Goal: Information Seeking & Learning: Learn about a topic

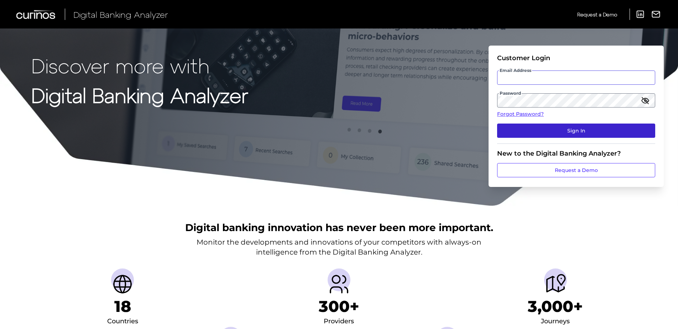
type input "[EMAIL_ADDRESS][DOMAIN_NAME]"
click at [598, 128] on button "Sign In" at bounding box center [576, 131] width 158 height 14
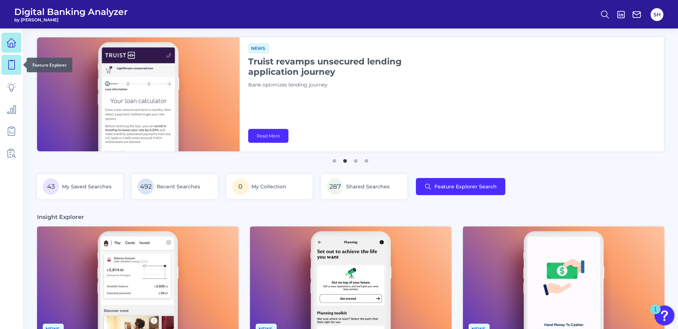
click at [12, 66] on icon at bounding box center [11, 65] width 10 height 10
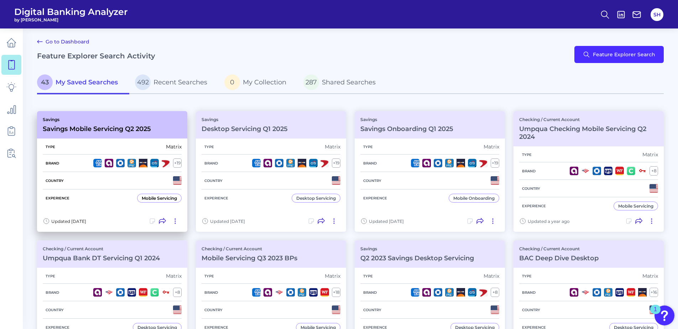
click at [100, 127] on h3 "Savings Mobile Servicing Q2 2025" at bounding box center [97, 129] width 108 height 8
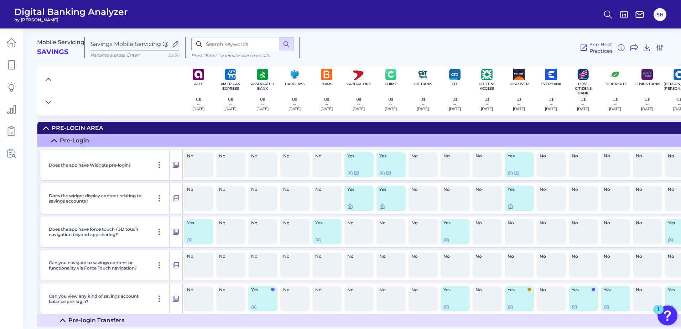
click at [46, 75] on button at bounding box center [48, 79] width 11 height 10
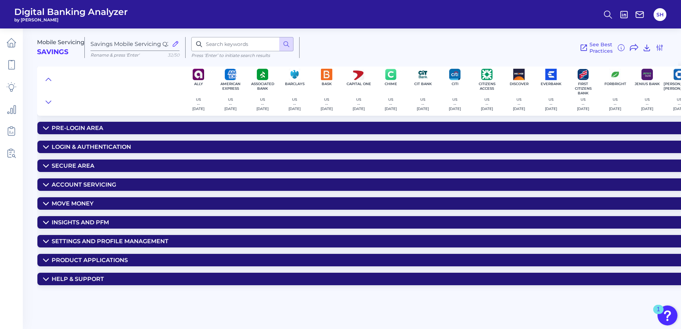
click at [83, 279] on div "Help & Support" at bounding box center [78, 279] width 52 height 7
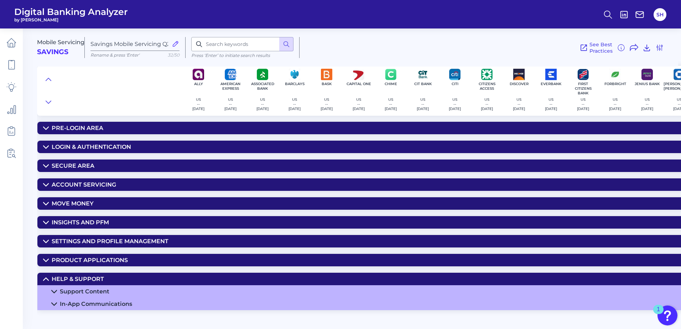
click at [99, 294] on div "Support Content" at bounding box center [84, 291] width 49 height 7
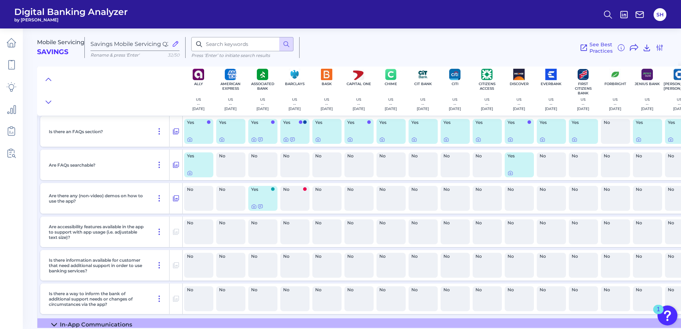
scroll to position [190, 0]
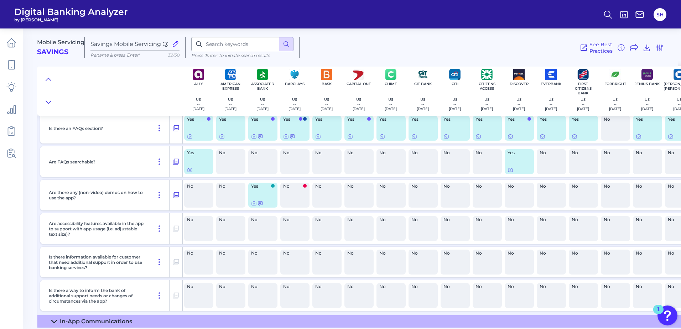
click at [54, 319] on icon at bounding box center [54, 322] width 6 height 6
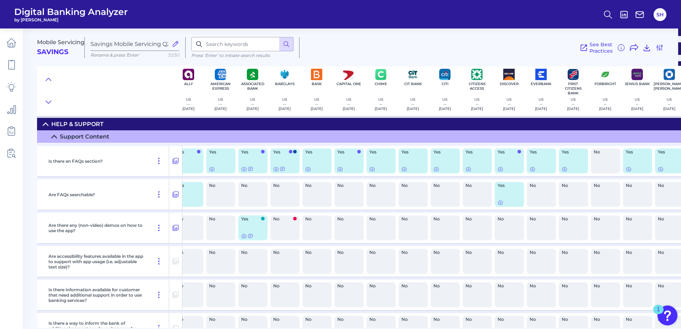
scroll to position [155, 0]
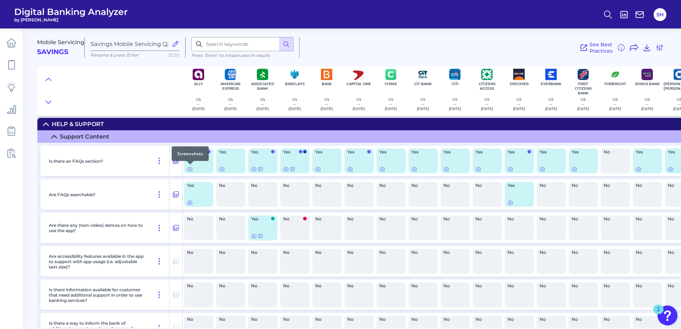
click at [189, 168] on div at bounding box center [190, 164] width 7 height 7
click at [189, 170] on icon at bounding box center [190, 169] width 6 height 6
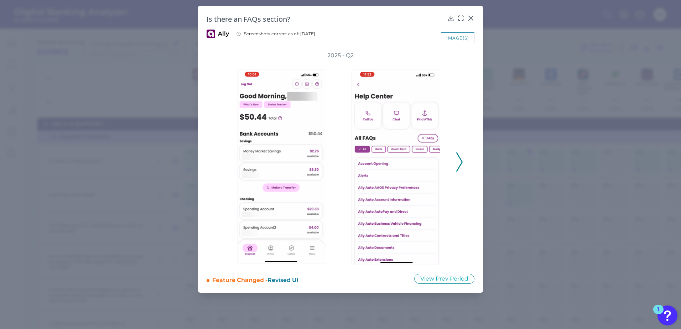
click at [458, 169] on polyline at bounding box center [458, 162] width 5 height 18
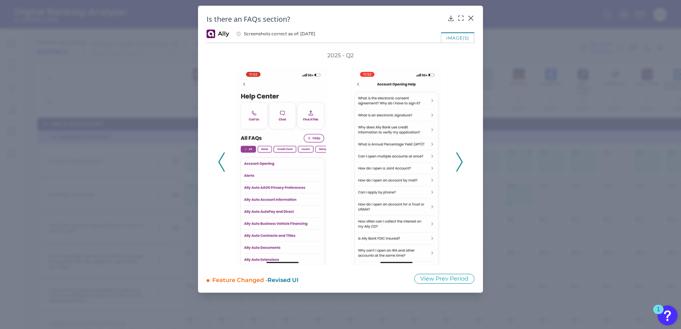
click at [458, 169] on polyline at bounding box center [458, 162] width 5 height 18
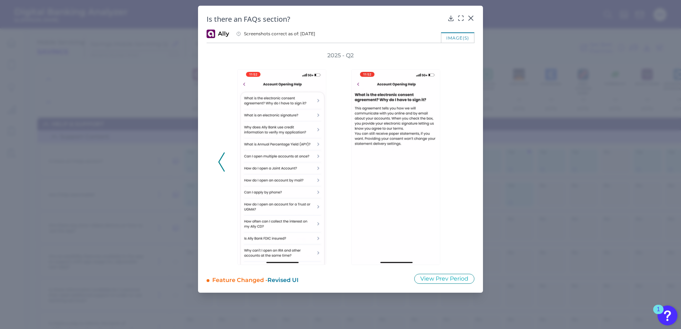
click at [458, 169] on div "2025 - Q2" at bounding box center [340, 158] width 245 height 213
click at [471, 18] on icon at bounding box center [471, 18] width 4 height 4
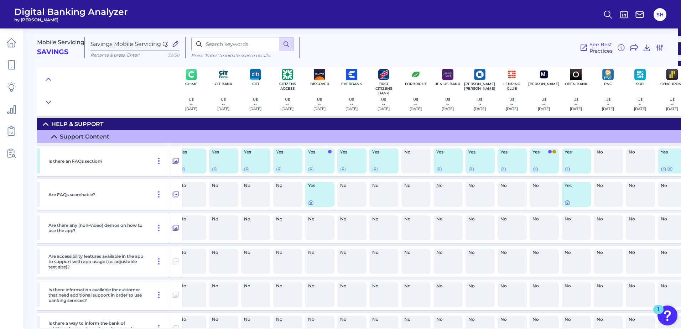
scroll to position [155, 309]
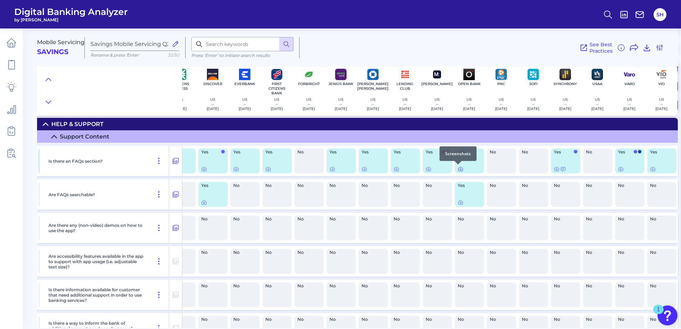
click at [458, 168] on icon at bounding box center [460, 169] width 6 height 6
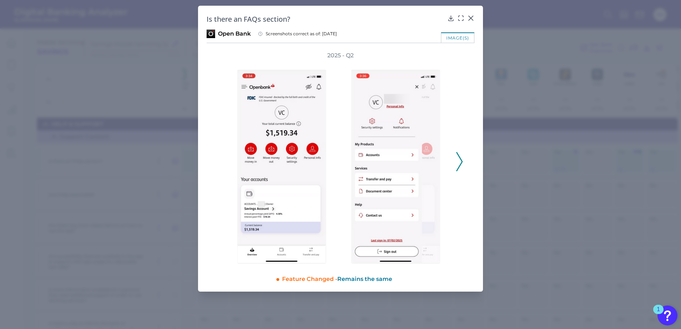
click at [460, 163] on icon at bounding box center [459, 161] width 6 height 19
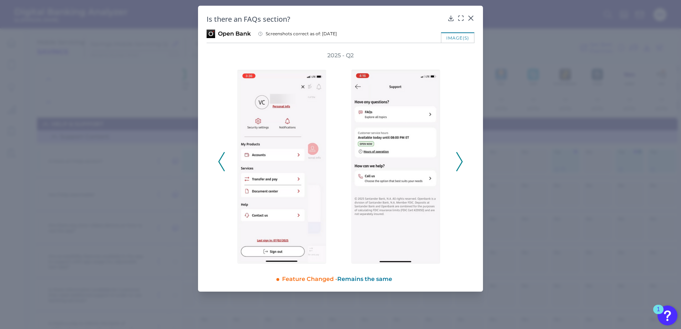
click at [460, 163] on icon at bounding box center [459, 161] width 6 height 19
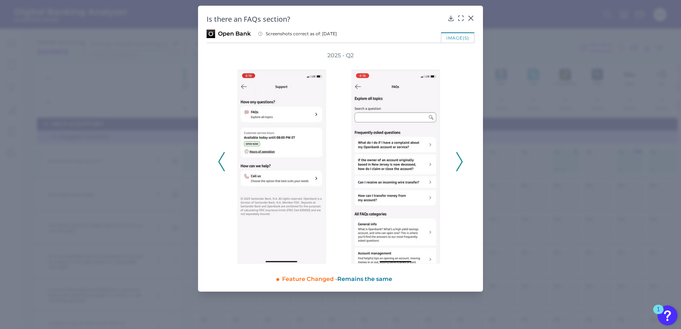
click at [460, 163] on icon at bounding box center [459, 161] width 6 height 19
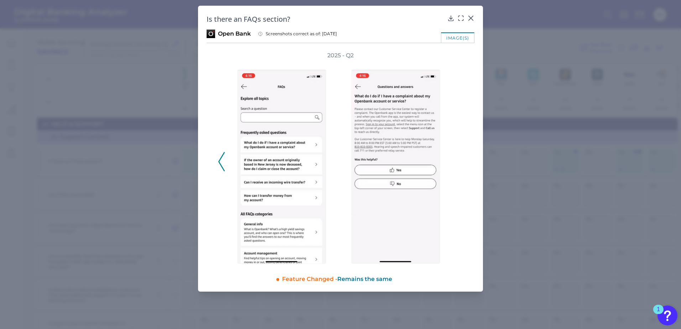
click at [460, 163] on div "2025 - Q2" at bounding box center [340, 158] width 245 height 212
click at [471, 19] on icon at bounding box center [471, 18] width 4 height 4
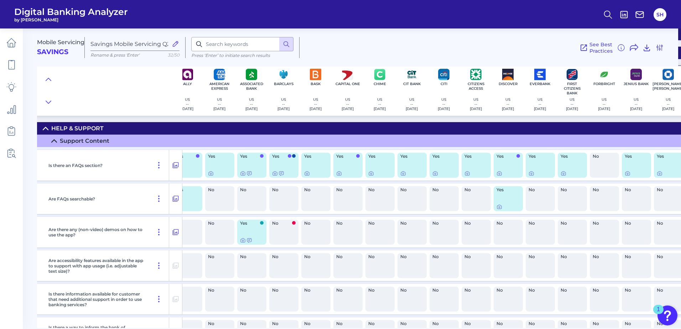
scroll to position [151, 0]
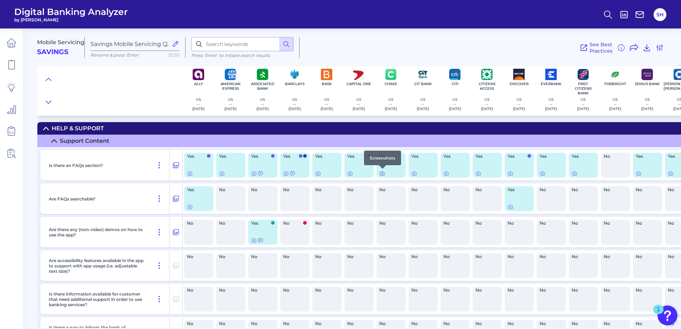
click at [381, 174] on icon at bounding box center [382, 174] width 6 height 6
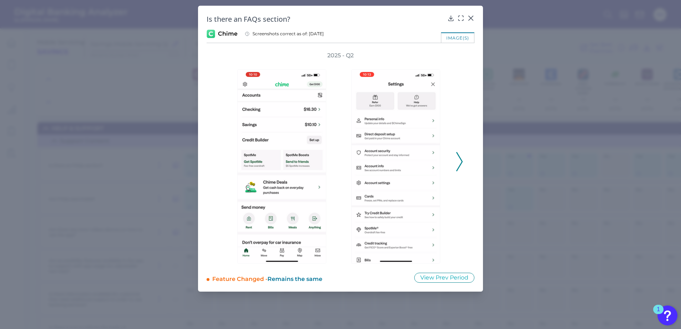
click at [459, 168] on icon at bounding box center [459, 161] width 6 height 19
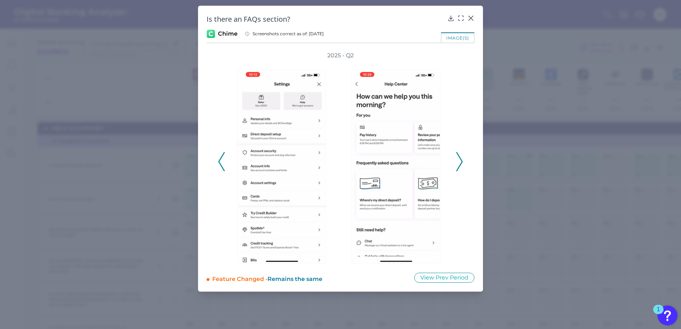
click at [458, 167] on icon at bounding box center [459, 161] width 6 height 19
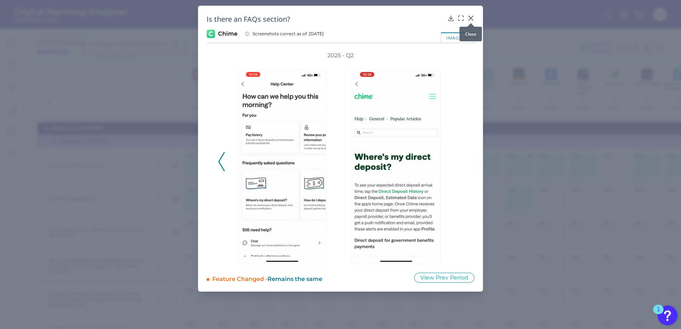
click at [470, 19] on icon at bounding box center [471, 18] width 4 height 4
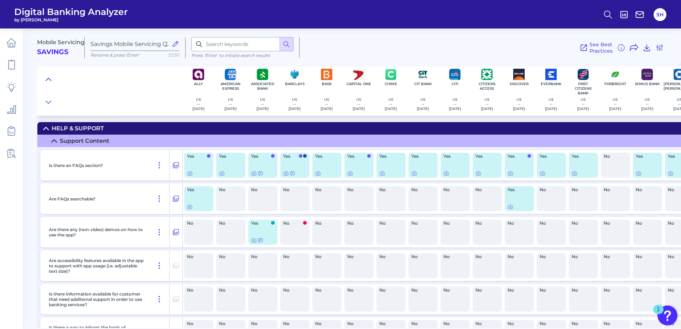
click at [48, 75] on button at bounding box center [48, 79] width 11 height 10
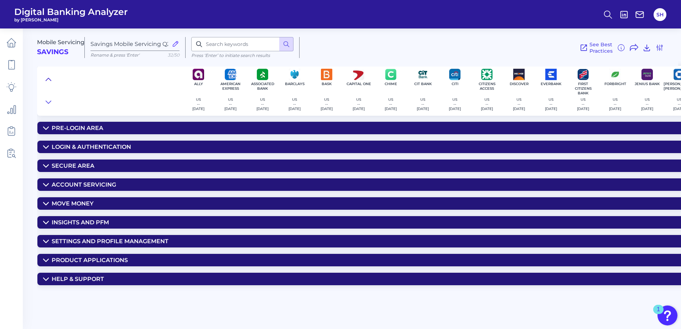
scroll to position [0, 0]
click at [65, 167] on div "Secure Area" at bounding box center [73, 165] width 43 height 7
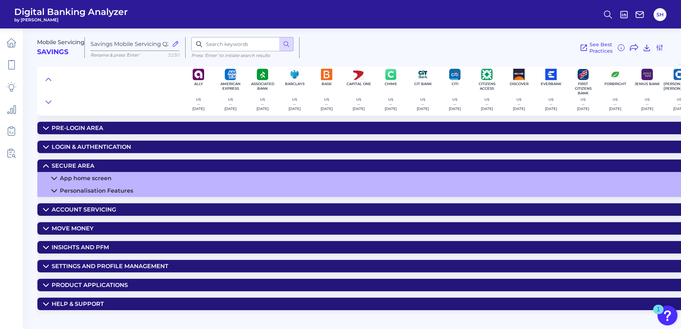
click at [81, 177] on div "App home screen" at bounding box center [86, 178] width 52 height 7
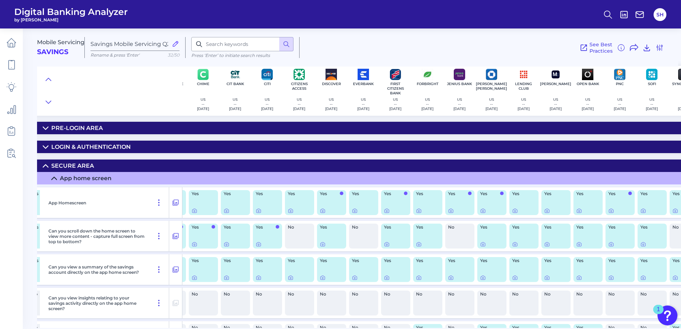
scroll to position [0, 196]
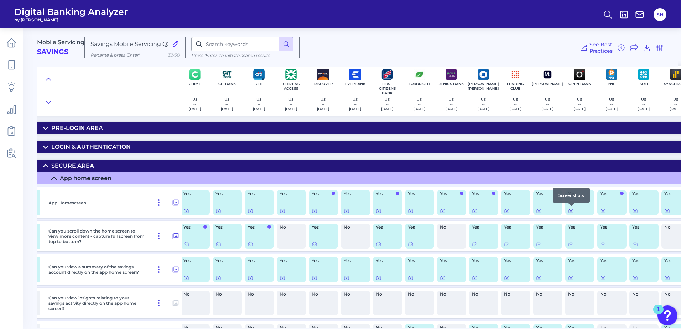
click at [570, 211] on icon at bounding box center [570, 210] width 1 height 1
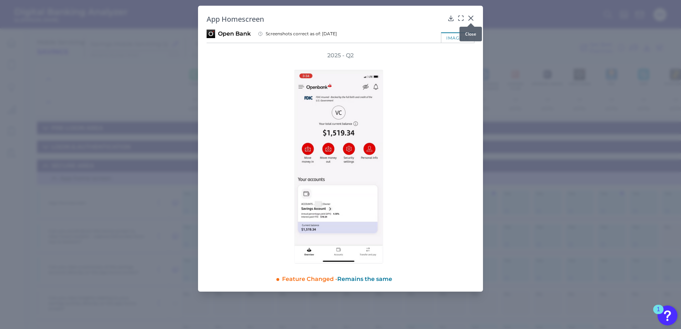
click at [471, 17] on icon at bounding box center [470, 18] width 7 height 7
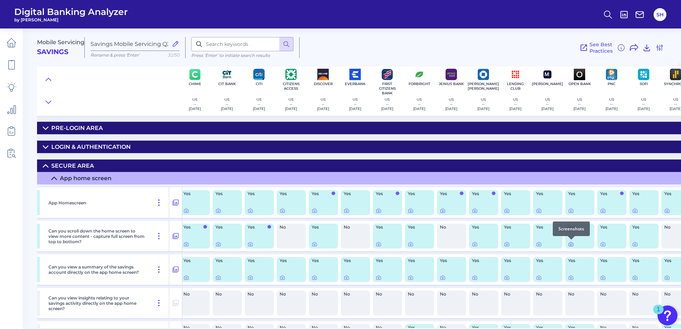
click at [572, 244] on icon at bounding box center [571, 244] width 6 height 6
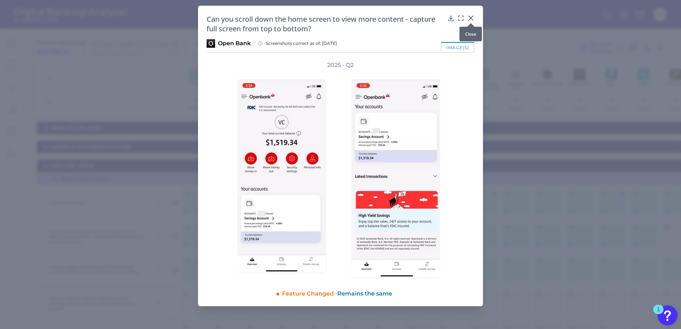
click at [468, 18] on icon at bounding box center [470, 18] width 7 height 7
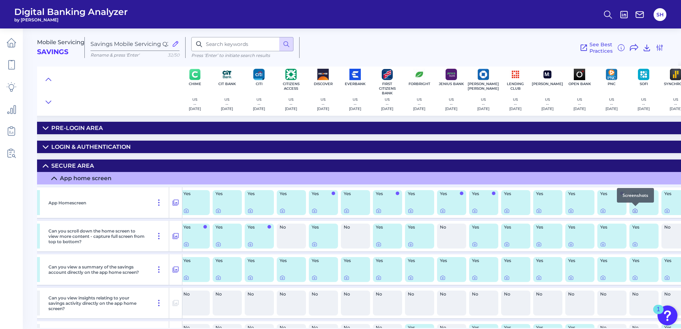
click at [634, 210] on icon at bounding box center [635, 211] width 6 height 6
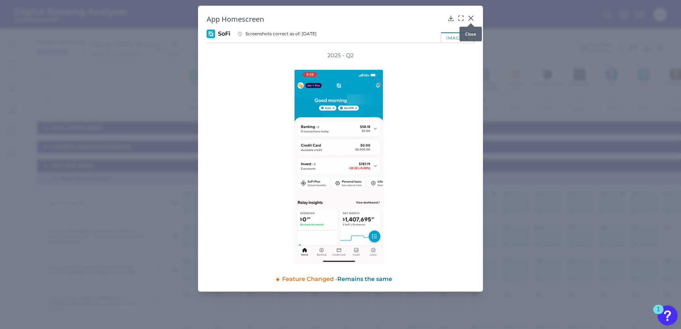
click at [471, 15] on icon at bounding box center [470, 18] width 7 height 7
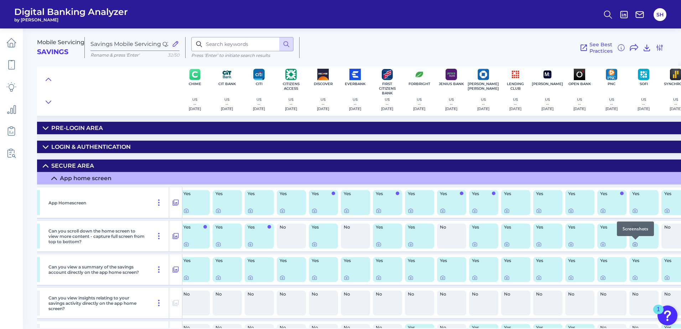
click at [634, 245] on icon at bounding box center [634, 244] width 1 height 1
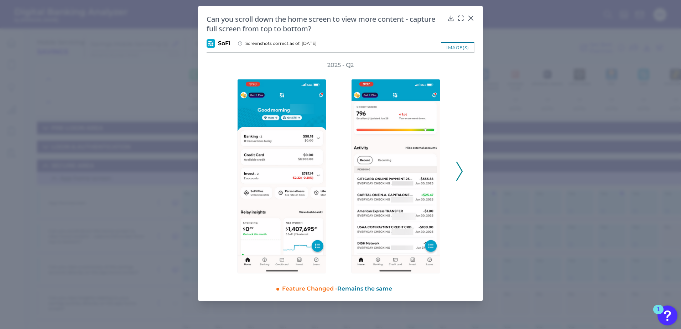
click at [460, 175] on polyline at bounding box center [458, 171] width 5 height 18
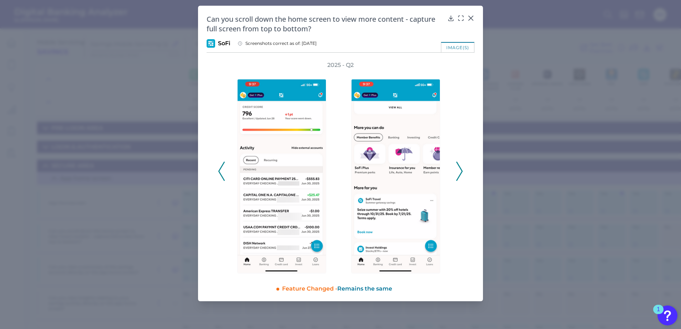
click at [460, 175] on polyline at bounding box center [458, 171] width 5 height 18
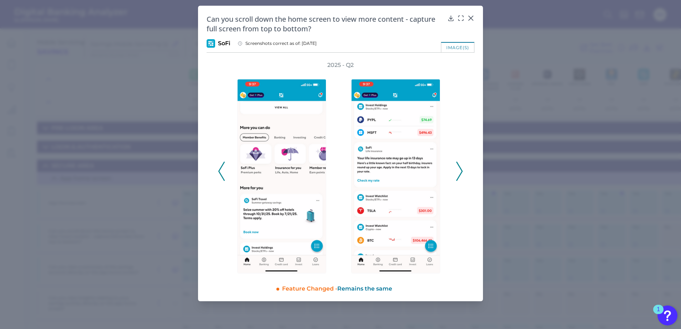
click at [460, 175] on polyline at bounding box center [458, 171] width 5 height 18
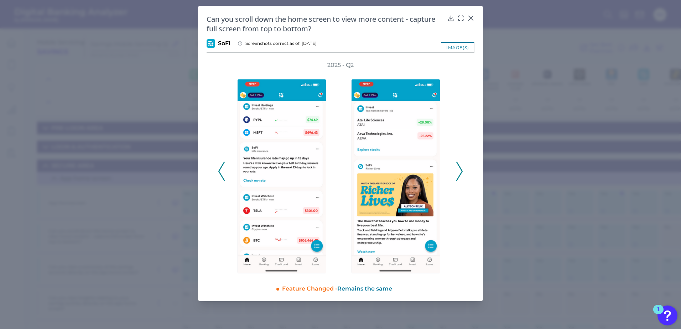
click at [460, 175] on polyline at bounding box center [458, 171] width 5 height 18
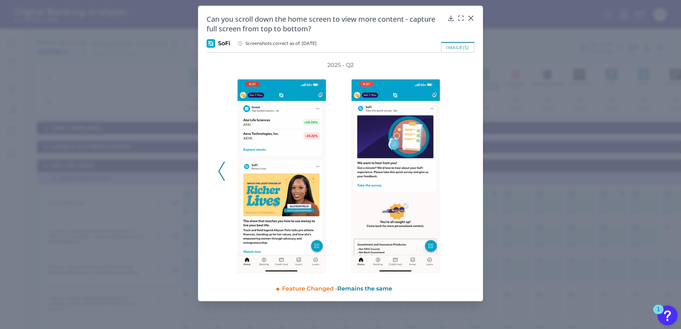
click at [460, 175] on div "2025 - Q2" at bounding box center [340, 167] width 245 height 212
click at [470, 16] on icon at bounding box center [470, 18] width 7 height 7
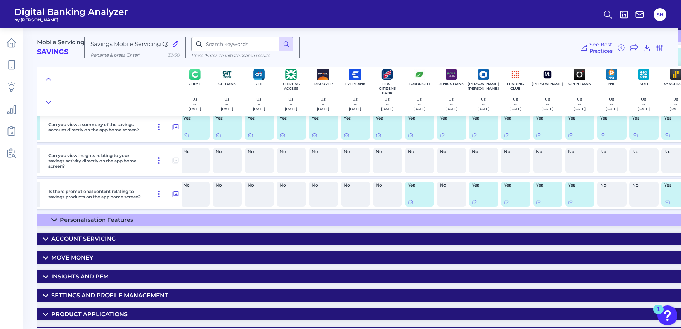
scroll to position [71, 196]
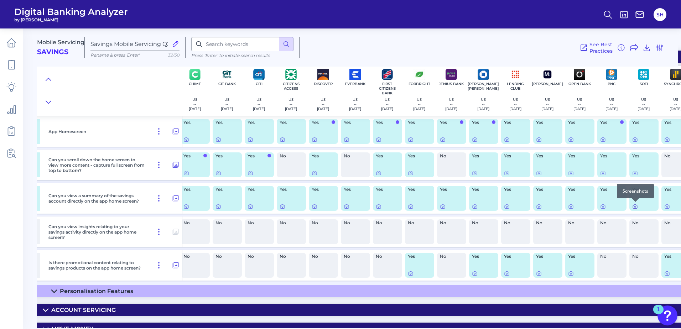
click at [635, 206] on icon at bounding box center [635, 207] width 6 height 6
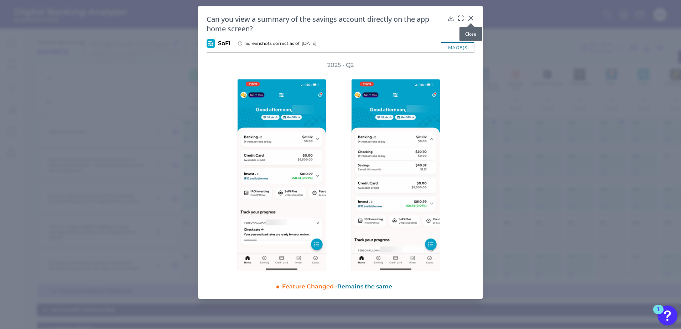
click at [471, 16] on icon at bounding box center [470, 18] width 7 height 7
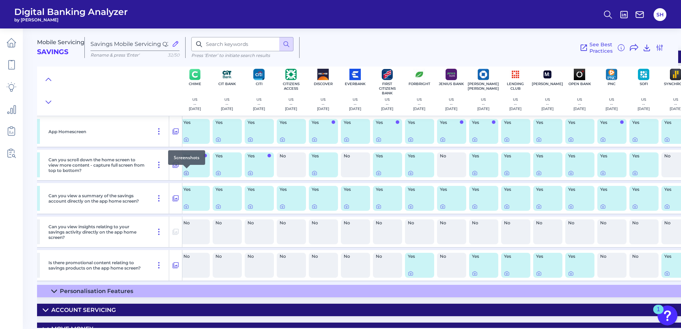
click at [187, 172] on icon at bounding box center [186, 173] width 6 height 6
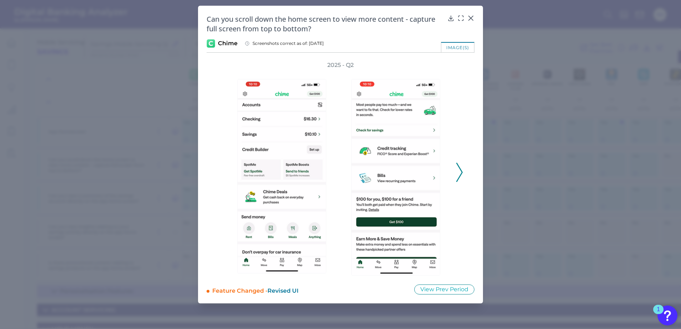
click at [459, 177] on polyline at bounding box center [458, 172] width 5 height 18
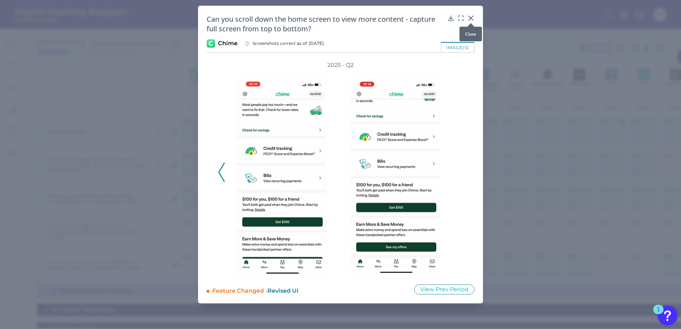
click at [471, 19] on icon at bounding box center [470, 18] width 7 height 7
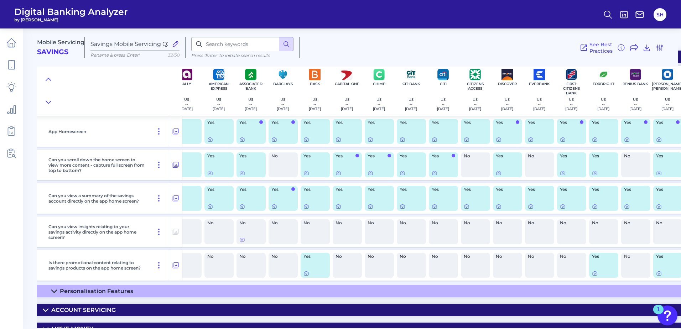
scroll to position [71, 0]
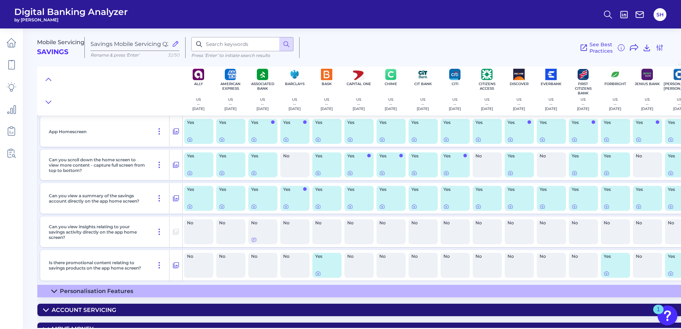
click at [187, 173] on div "Yes" at bounding box center [198, 164] width 29 height 25
click at [189, 172] on icon at bounding box center [190, 173] width 6 height 6
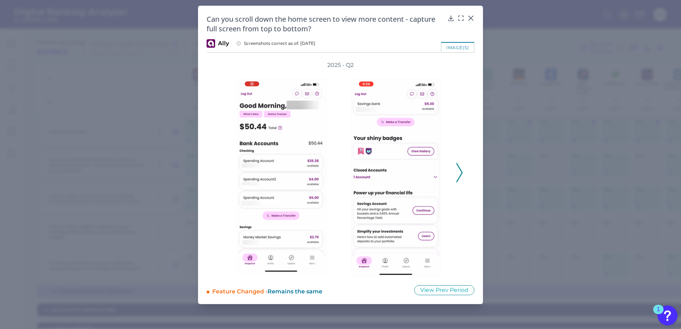
click at [459, 175] on icon at bounding box center [459, 172] width 6 height 19
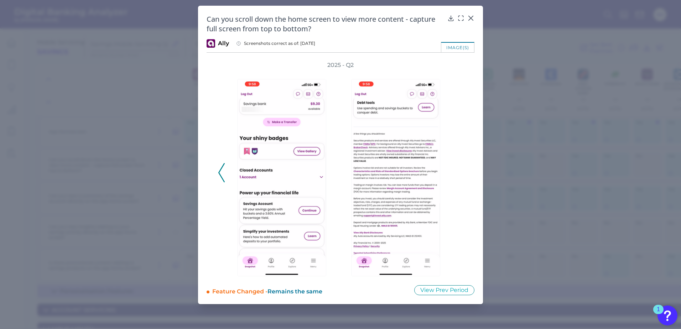
click at [459, 175] on div "2025 - Q2" at bounding box center [340, 168] width 245 height 215
click at [471, 19] on icon at bounding box center [471, 18] width 4 height 4
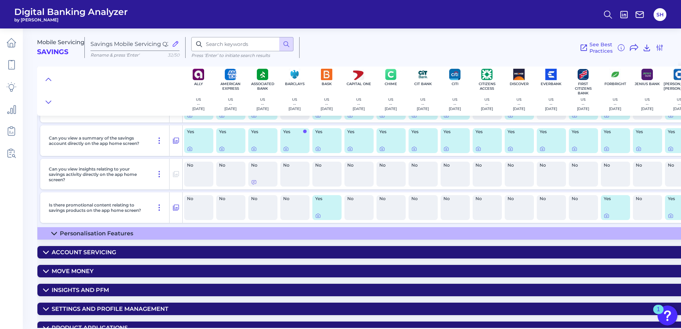
scroll to position [157, 0]
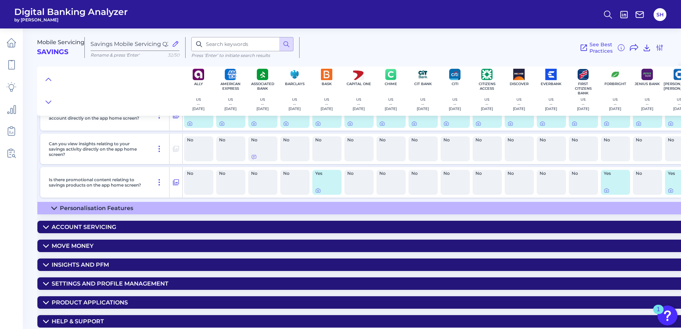
click at [46, 224] on icon at bounding box center [46, 227] width 6 height 6
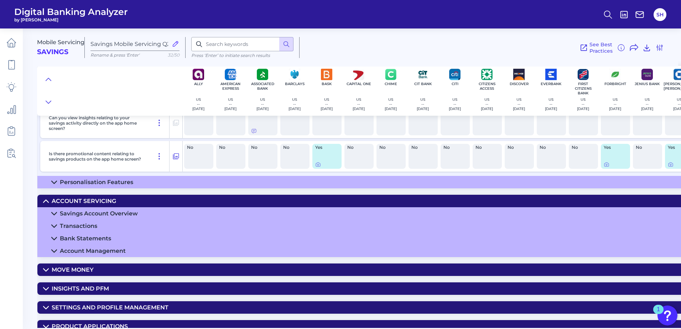
scroll to position [193, 0]
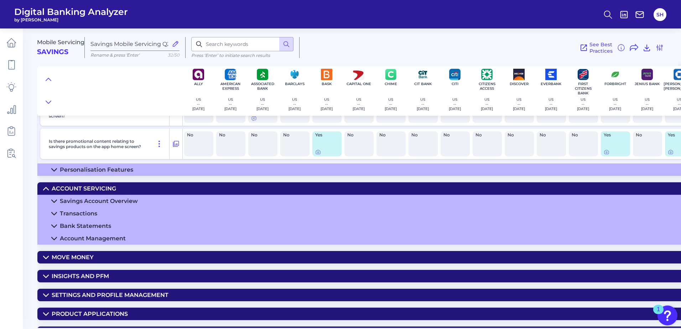
drag, startPoint x: 110, startPoint y: 200, endPoint x: 203, endPoint y: 189, distance: 93.6
click at [110, 200] on div "Savings Account Overview" at bounding box center [99, 201] width 78 height 7
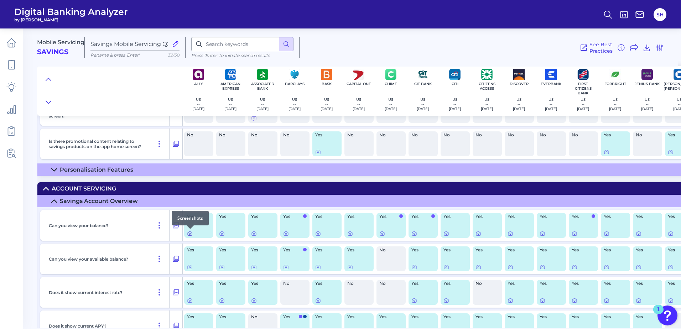
click at [189, 234] on icon at bounding box center [190, 234] width 6 height 6
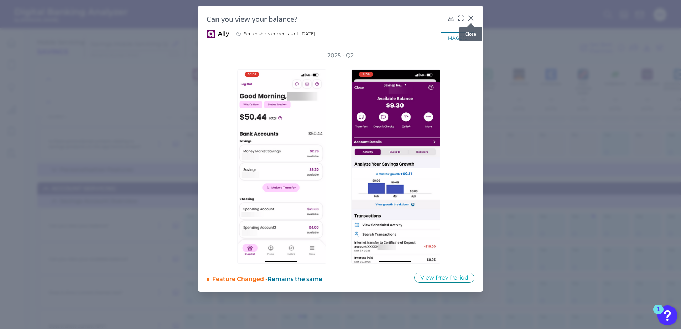
click at [472, 15] on icon at bounding box center [470, 18] width 7 height 7
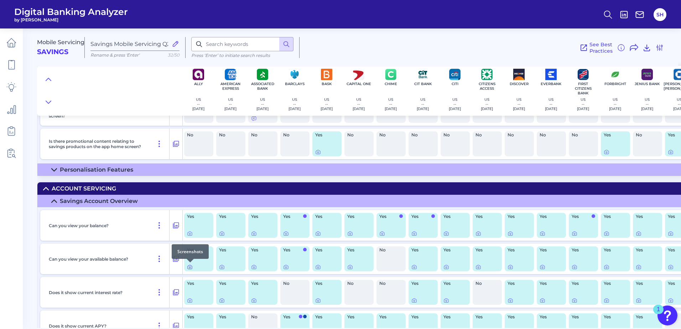
click at [188, 267] on icon at bounding box center [190, 267] width 6 height 6
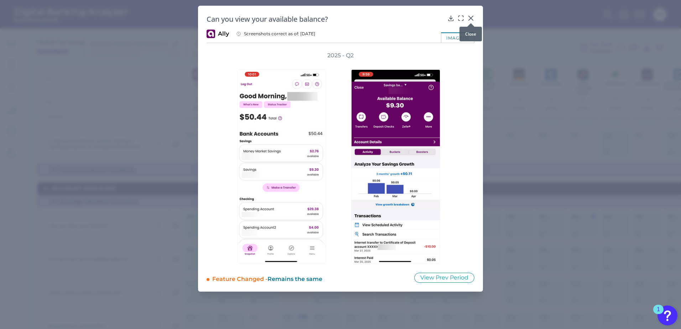
click at [472, 16] on icon at bounding box center [470, 18] width 7 height 7
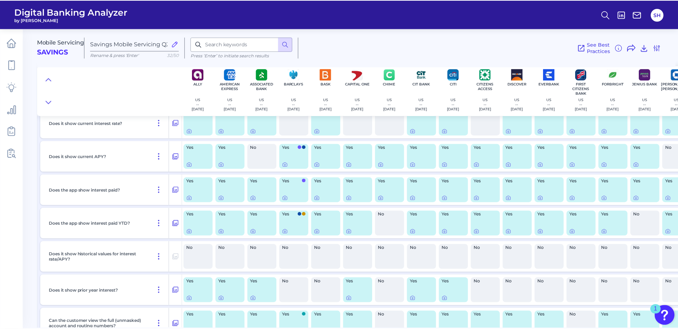
scroll to position [371, 0]
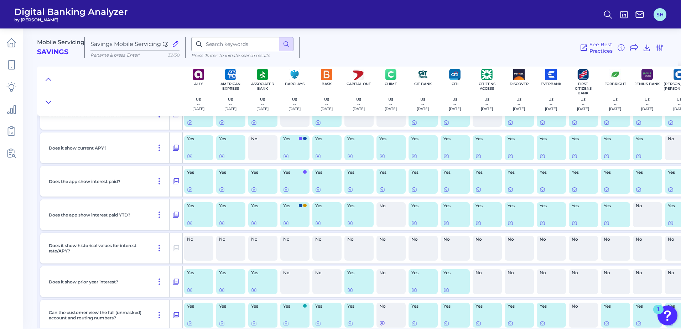
click at [662, 13] on button "SH" at bounding box center [659, 14] width 13 height 13
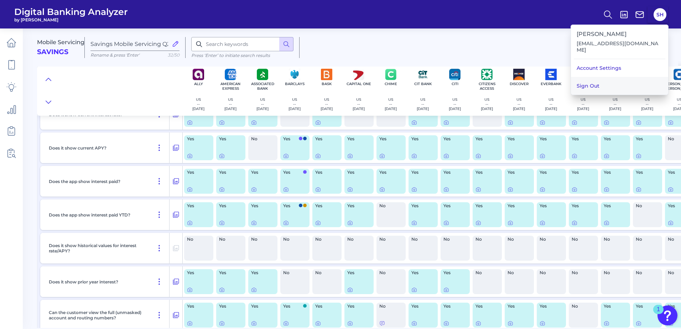
click at [598, 77] on button "Sign Out" at bounding box center [619, 86] width 97 height 18
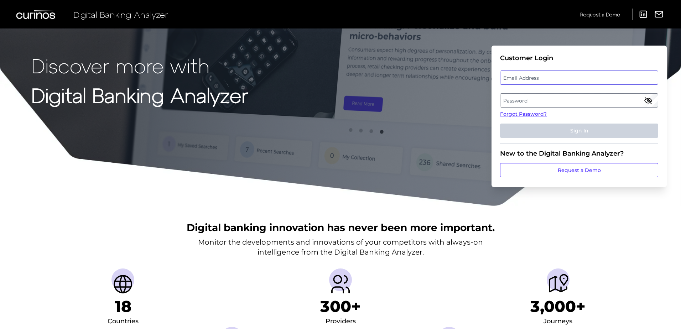
type input "[EMAIL_ADDRESS][DOMAIN_NAME]"
